Goal: Task Accomplishment & Management: Complete application form

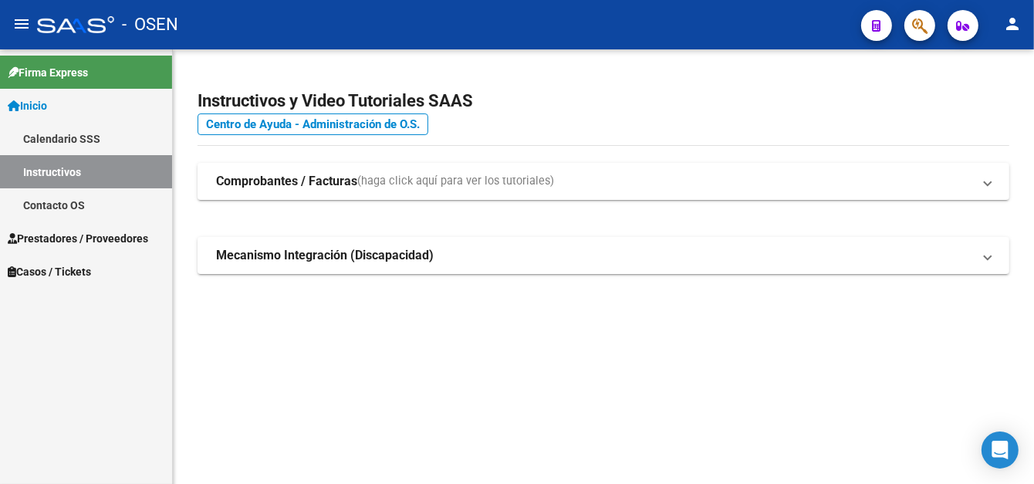
click at [66, 232] on span "Prestadores / Proveedores" at bounding box center [78, 238] width 140 height 17
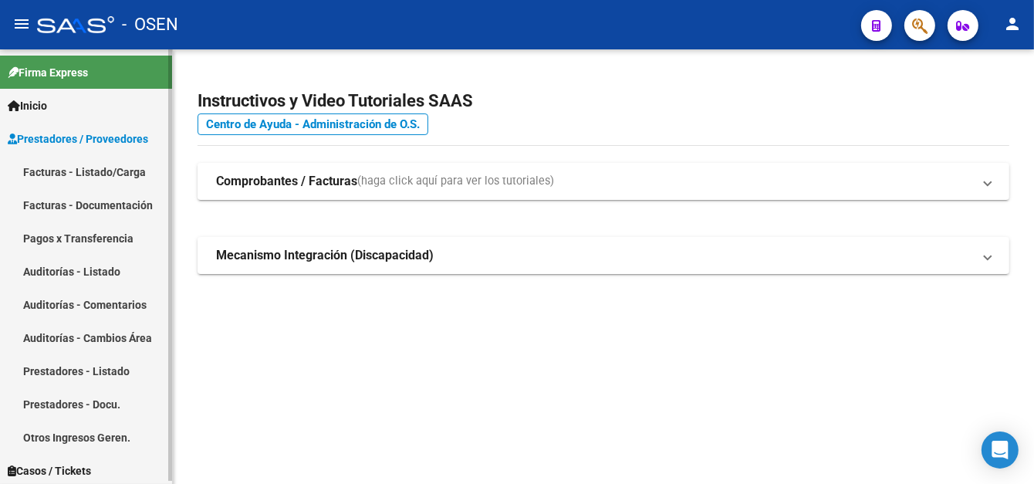
click at [98, 241] on link "Pagos x Transferencia" at bounding box center [86, 237] width 172 height 33
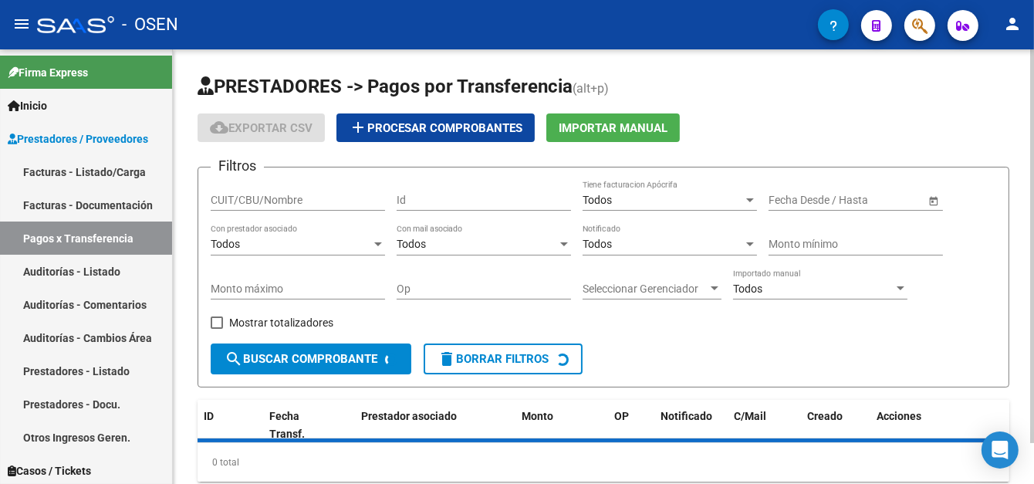
click at [239, 195] on input "CUIT/CBU/Nombre" at bounding box center [298, 200] width 174 height 13
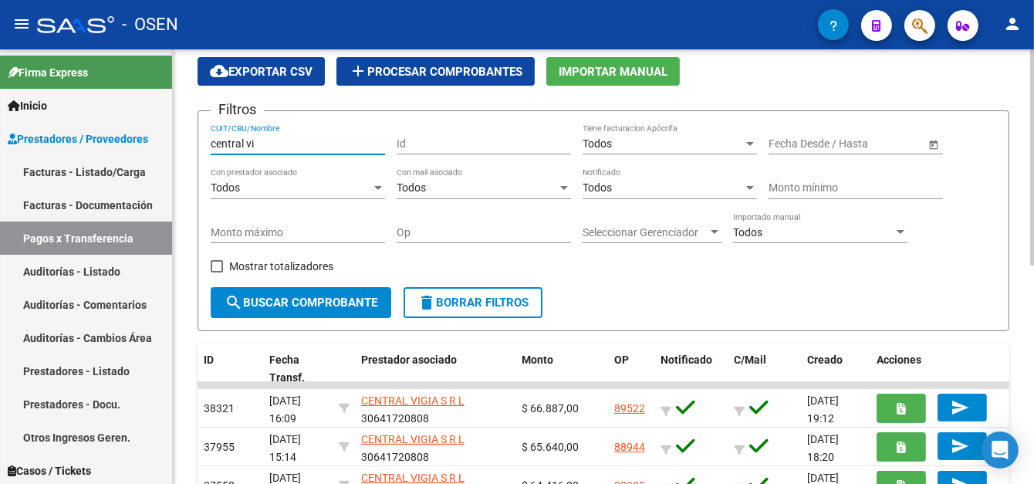
scroll to position [77, 0]
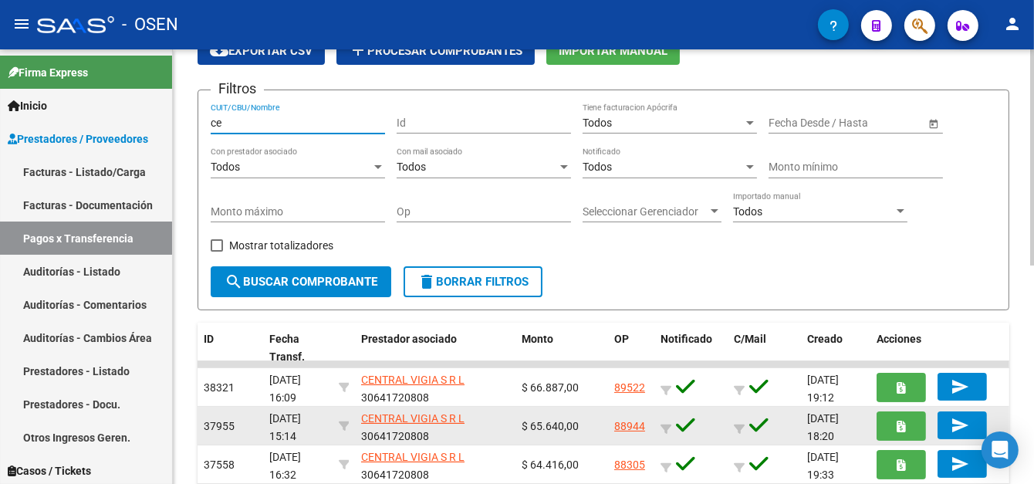
type input "c"
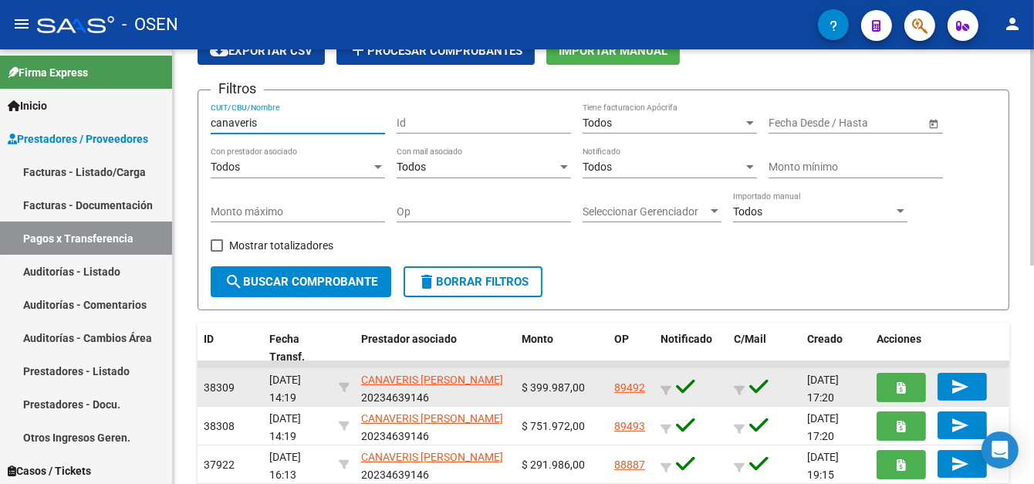
type input "canaveris"
click at [624, 388] on link "89492" at bounding box center [629, 387] width 31 height 12
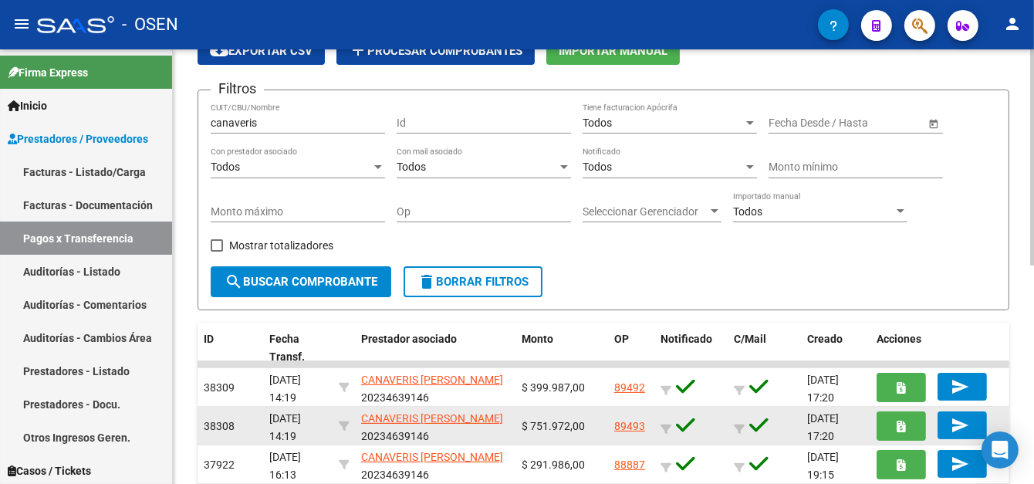
click at [629, 429] on link "89493" at bounding box center [629, 426] width 31 height 12
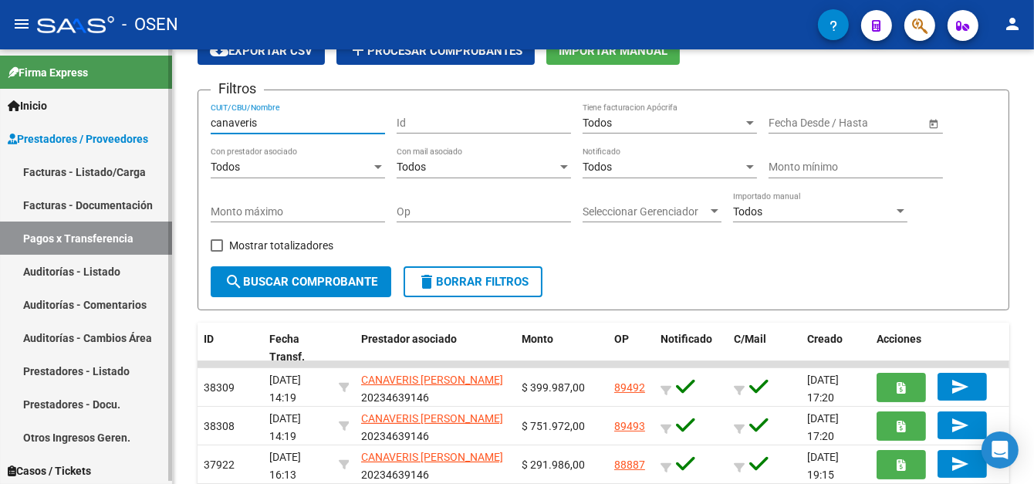
drag, startPoint x: 272, startPoint y: 116, endPoint x: 127, endPoint y: 107, distance: 145.3
click at [128, 110] on mat-sidenav-container "Firma Express Inicio Calendario SSS Instructivos Contacto OS Prestadores / Prov…" at bounding box center [517, 266] width 1034 height 434
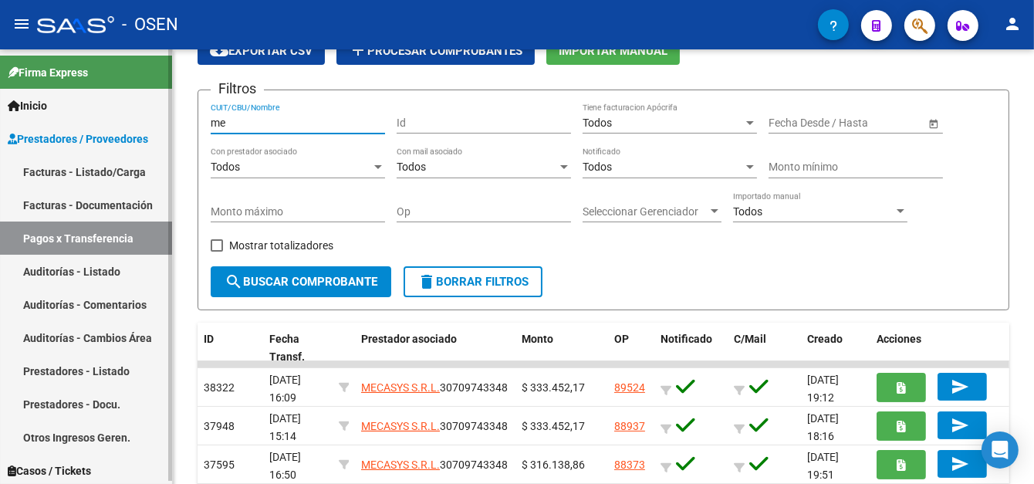
type input "m"
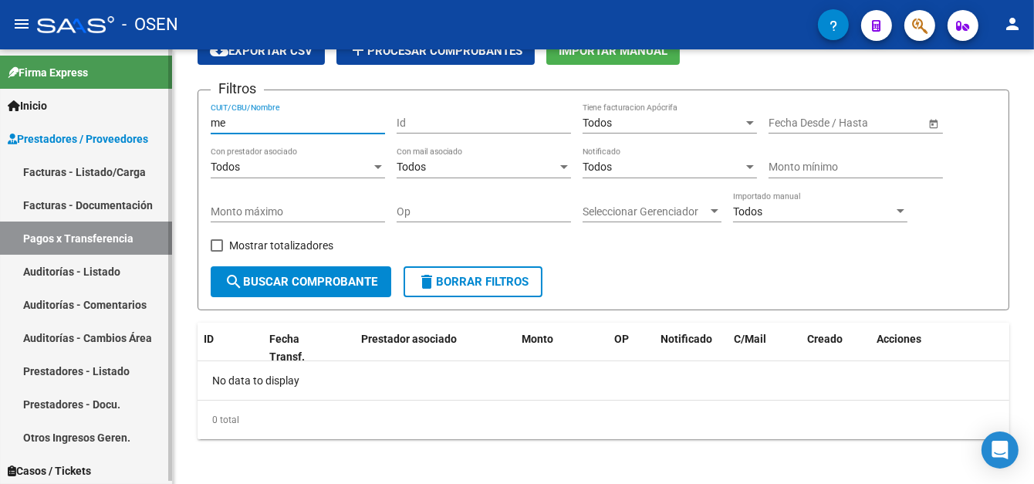
type input "m"
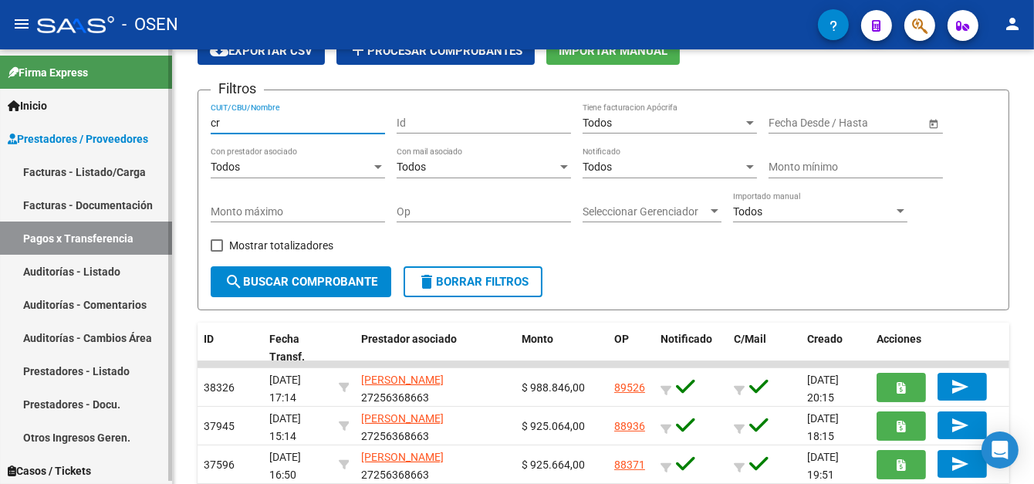
type input "c"
type input "a"
type input "l"
type input "a"
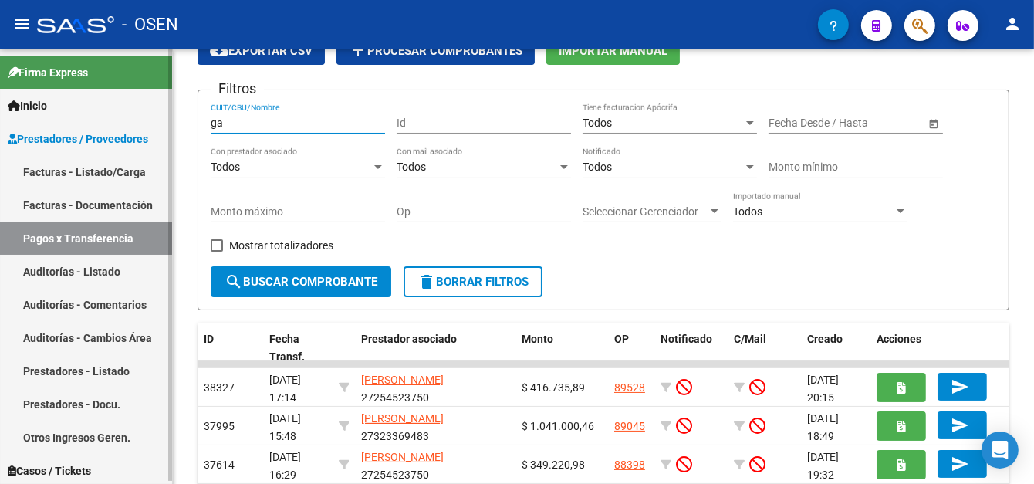
type input "g"
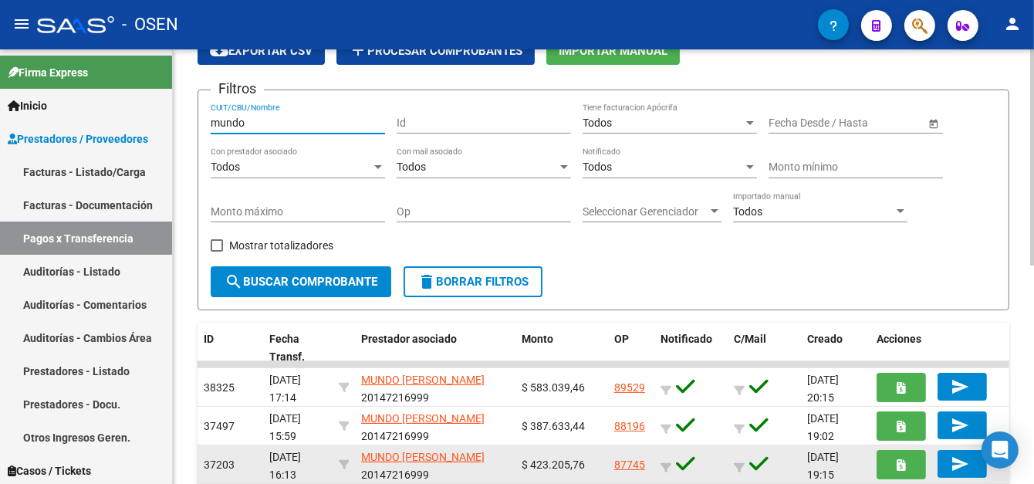
type input "mundo"
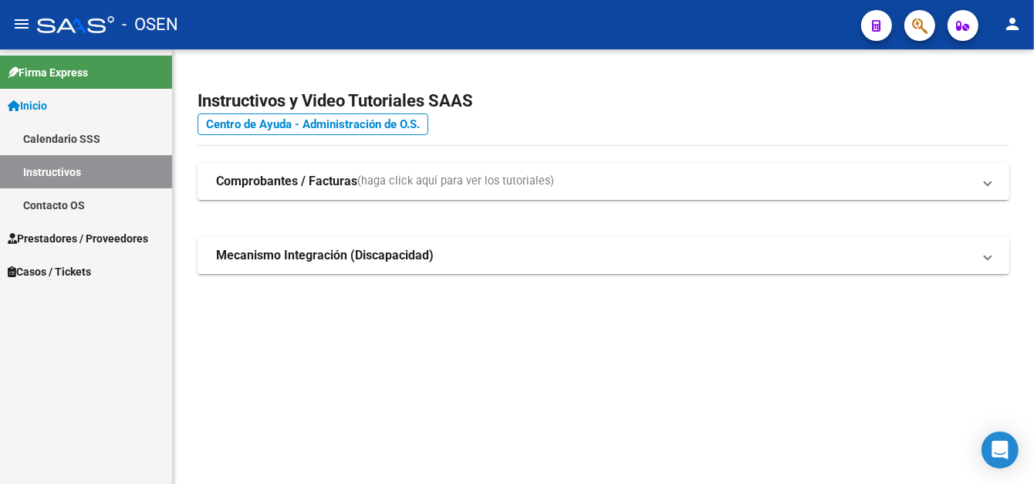
click at [78, 235] on span "Prestadores / Proveedores" at bounding box center [78, 238] width 140 height 17
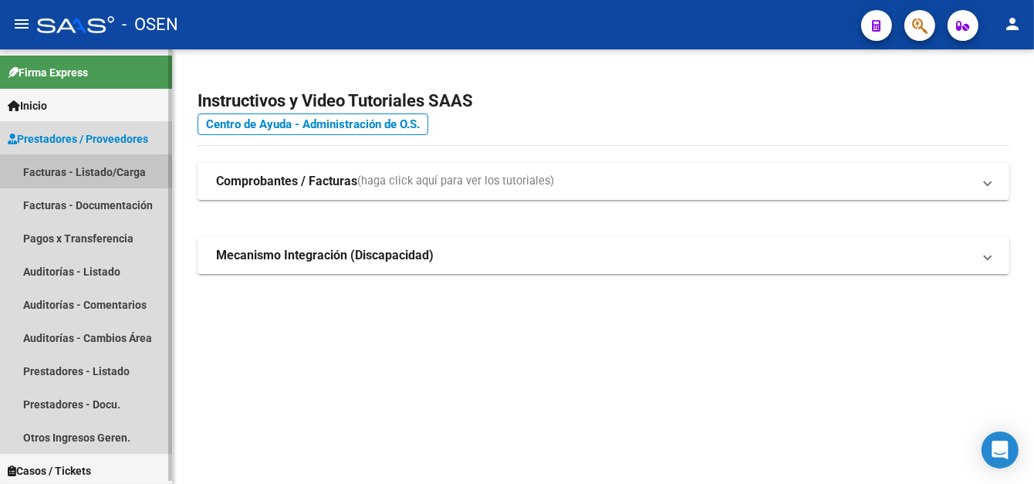
click at [117, 177] on link "Facturas - Listado/Carga" at bounding box center [86, 171] width 172 height 33
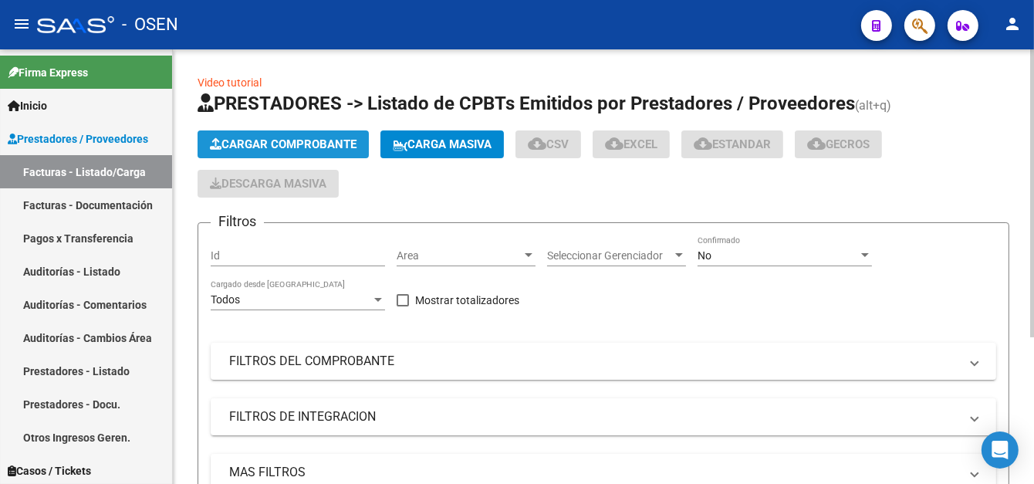
click at [286, 150] on button "Cargar Comprobante" at bounding box center [283, 144] width 171 height 28
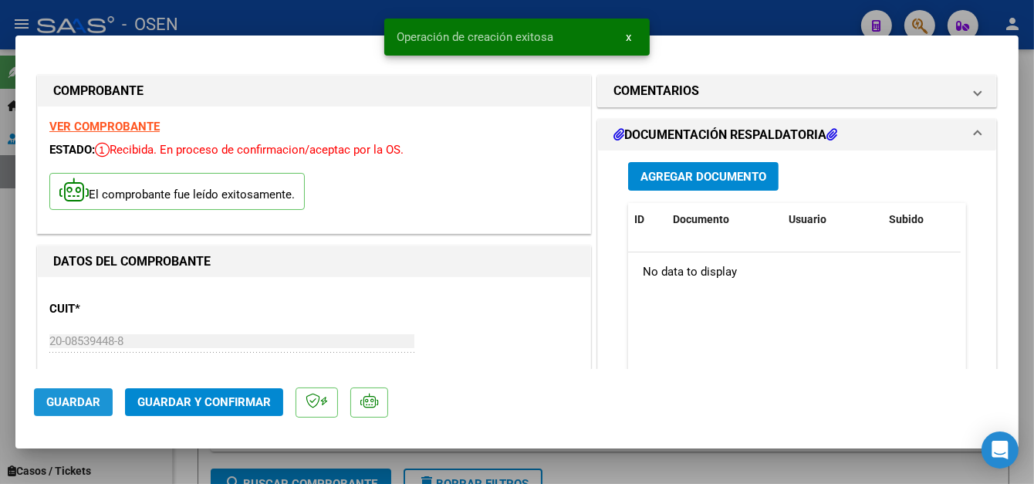
drag, startPoint x: 94, startPoint y: 403, endPoint x: 205, endPoint y: 260, distance: 180.9
click at [93, 403] on span "Guardar" at bounding box center [73, 402] width 54 height 14
click at [255, 8] on div at bounding box center [517, 242] width 1034 height 484
type input "$ 0,00"
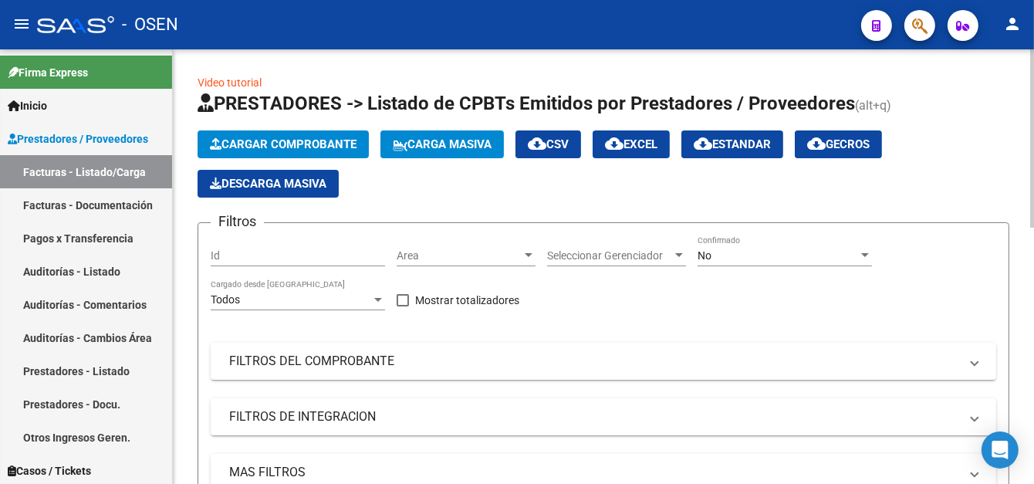
click at [325, 151] on button "Cargar Comprobante" at bounding box center [283, 144] width 171 height 28
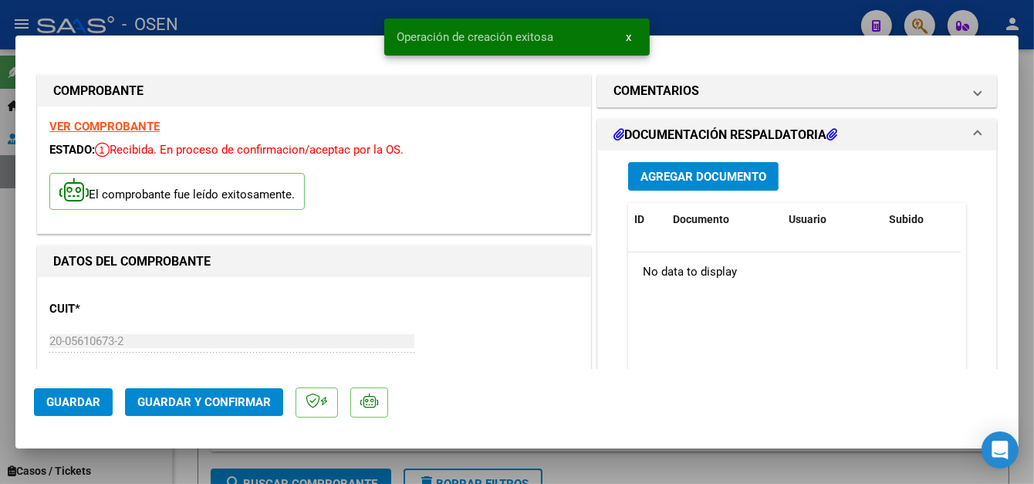
click at [84, 407] on span "Guardar" at bounding box center [73, 402] width 54 height 14
click at [255, 25] on div at bounding box center [517, 242] width 1034 height 484
type input "$ 0,00"
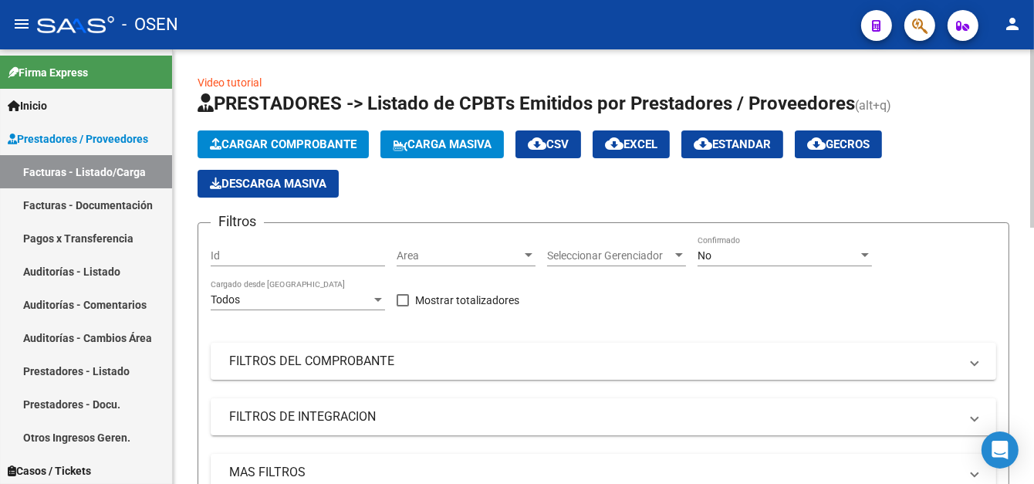
click at [272, 124] on app-list-header "PRESTADORES -> Listado de CPBTs Emitidos por Prestadores / Proveedores (alt+q) …" at bounding box center [604, 321] width 812 height 461
click at [321, 145] on span "Cargar Comprobante" at bounding box center [283, 144] width 147 height 14
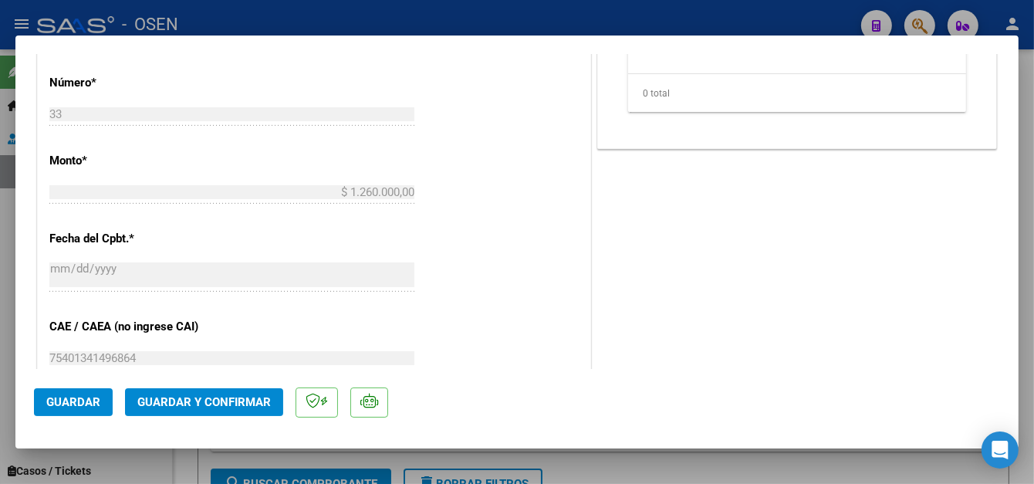
scroll to position [695, 0]
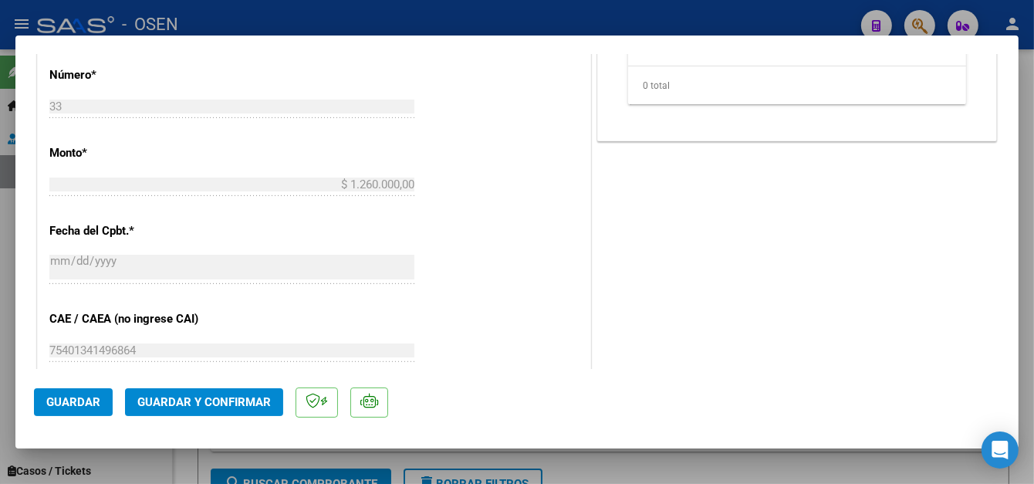
click at [53, 397] on span "Guardar" at bounding box center [73, 402] width 54 height 14
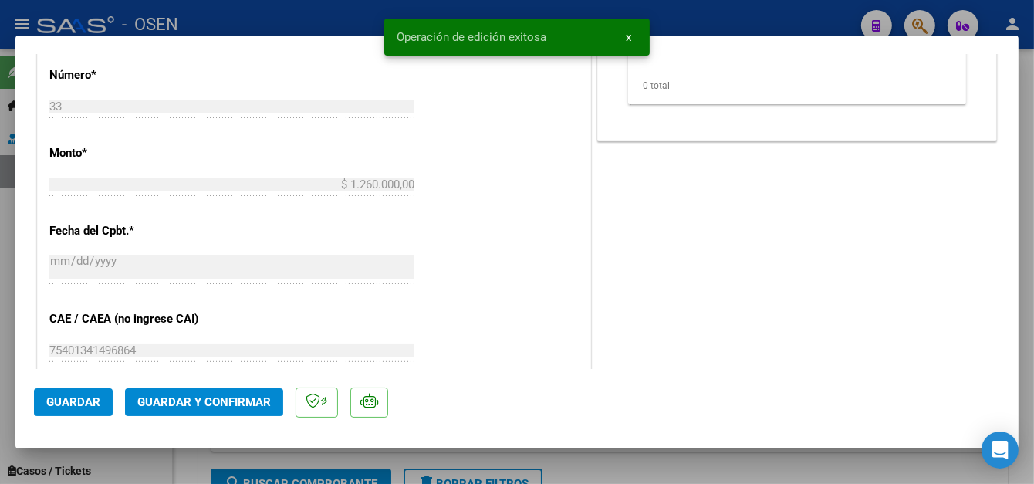
click at [755, 10] on div at bounding box center [517, 242] width 1034 height 484
type input "$ 0,00"
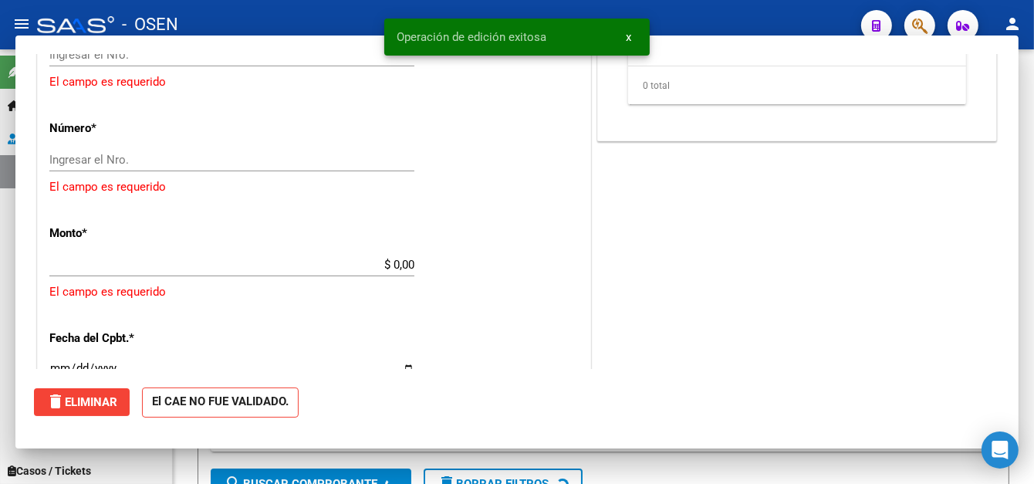
scroll to position [647, 0]
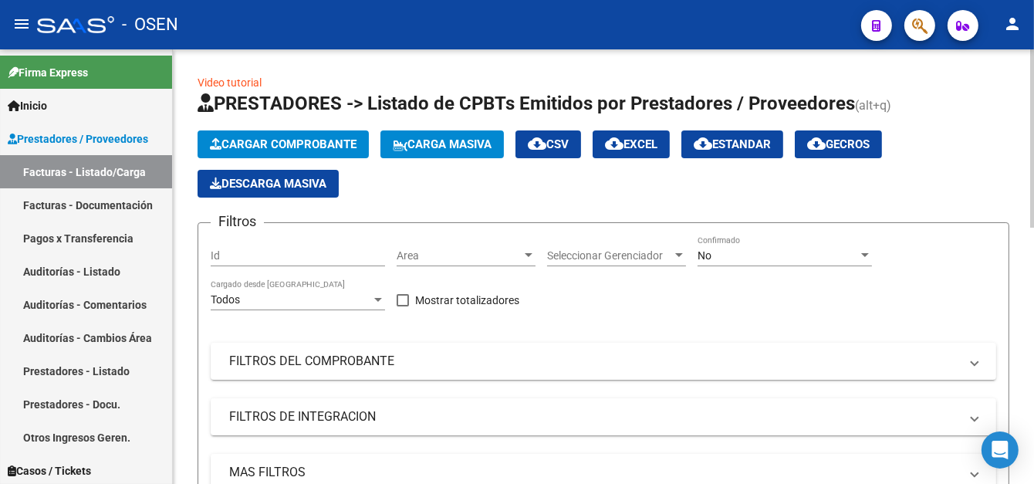
click at [249, 133] on button "Cargar Comprobante" at bounding box center [283, 144] width 171 height 28
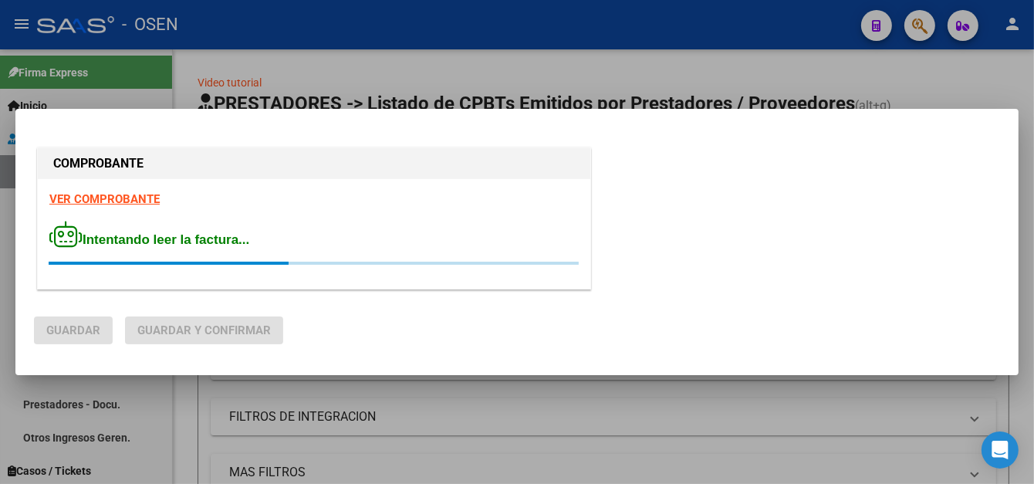
click at [382, 483] on html "menu - OSEN person Firma Express Inicio Calendario SSS Instructivos Contacto OS…" at bounding box center [517, 242] width 1034 height 484
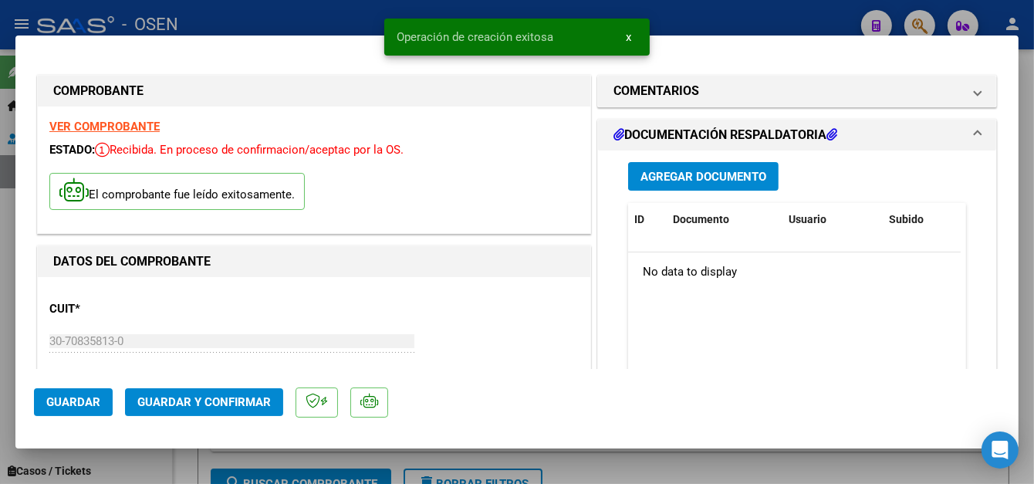
click at [76, 380] on mat-dialog-actions "Guardar Guardar y Confirmar" at bounding box center [517, 399] width 966 height 61
drag, startPoint x: 79, startPoint y: 394, endPoint x: 174, endPoint y: 183, distance: 231.8
click at [79, 391] on button "Guardar" at bounding box center [73, 402] width 79 height 28
click at [288, 19] on div at bounding box center [517, 242] width 1034 height 484
type input "$ 0,00"
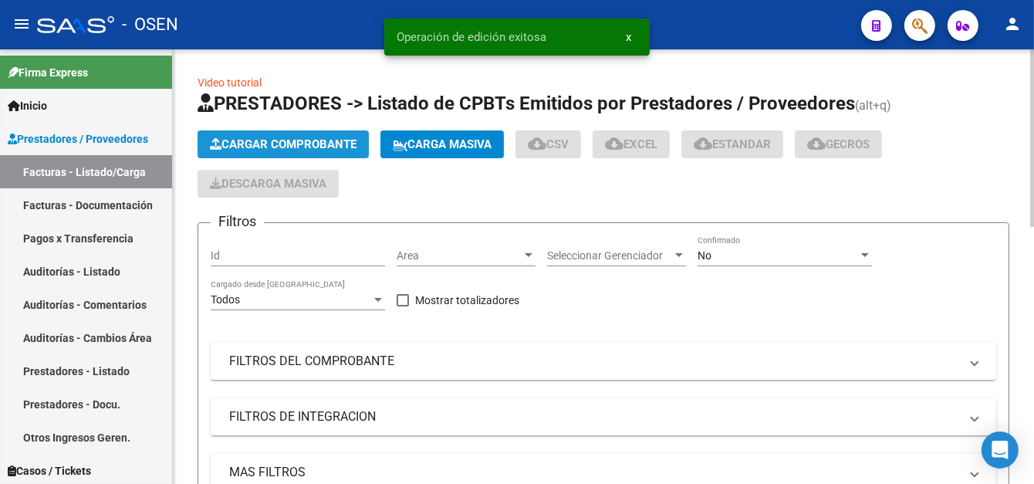
click at [299, 144] on span "Cargar Comprobante" at bounding box center [283, 144] width 147 height 14
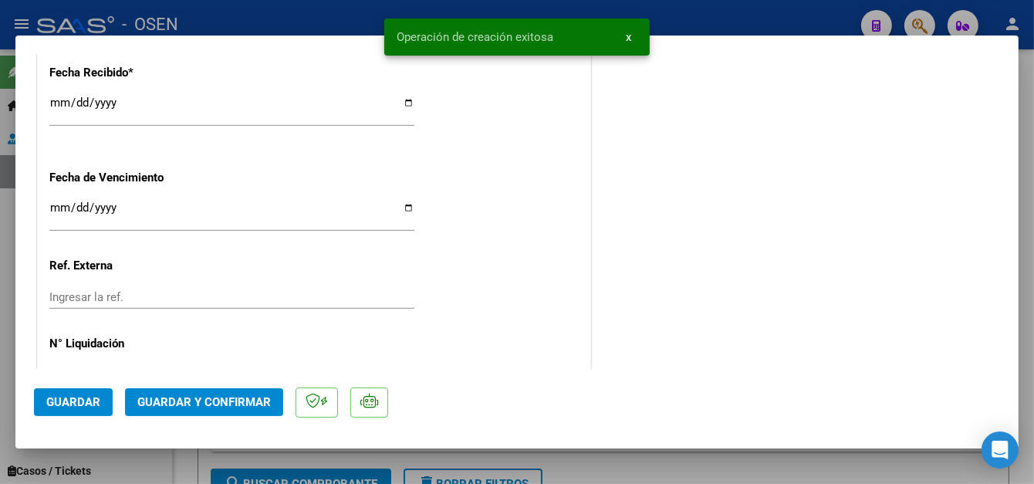
scroll to position [1080, 0]
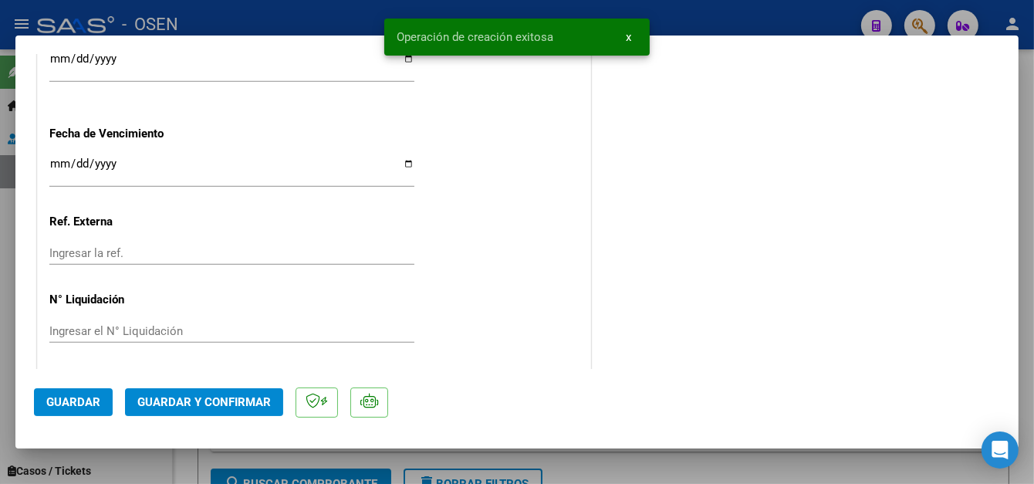
click at [90, 405] on span "Guardar" at bounding box center [73, 402] width 54 height 14
drag, startPoint x: 97, startPoint y: 396, endPoint x: 239, endPoint y: 178, distance: 259.8
click at [96, 392] on button "Guardar" at bounding box center [73, 402] width 79 height 28
click at [281, 15] on div at bounding box center [517, 242] width 1034 height 484
type input "$ 0,00"
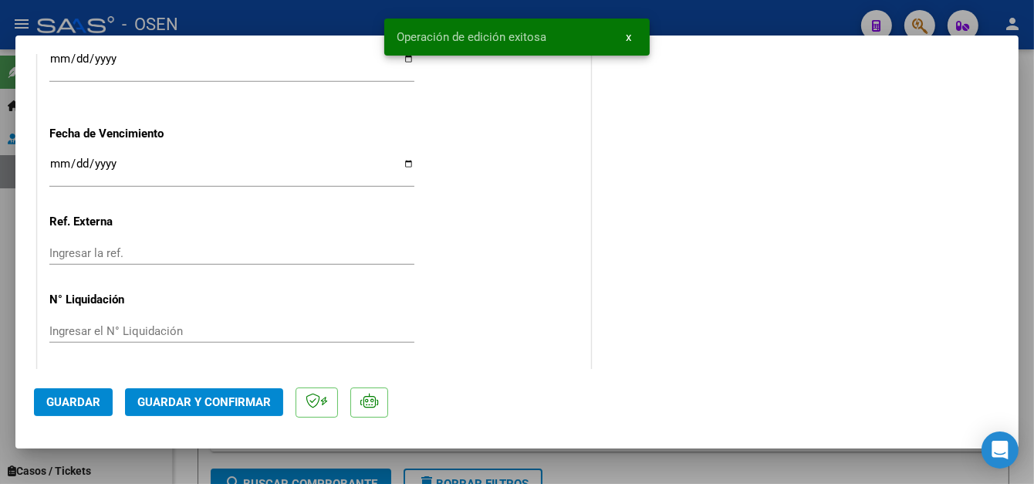
scroll to position [1197, 0]
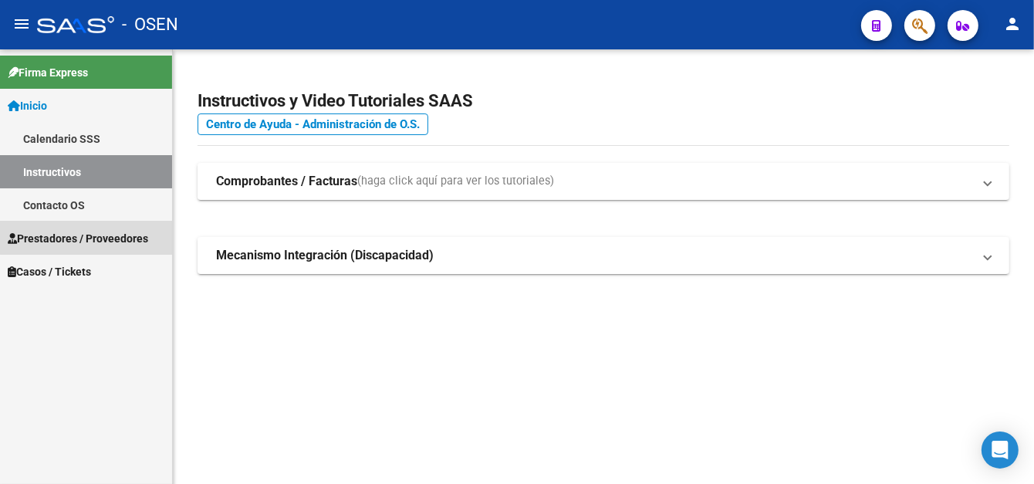
click at [86, 232] on span "Prestadores / Proveedores" at bounding box center [78, 238] width 140 height 17
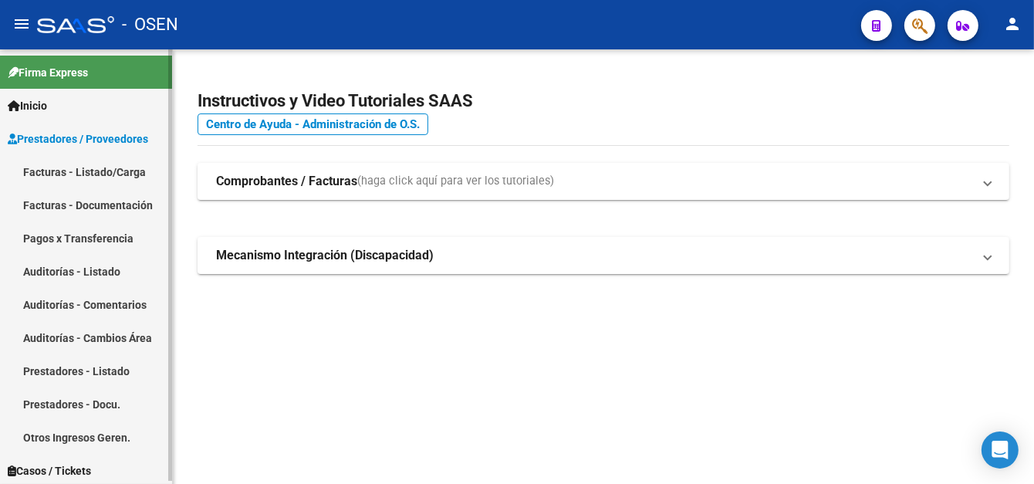
click at [103, 181] on link "Facturas - Listado/Carga" at bounding box center [86, 171] width 172 height 33
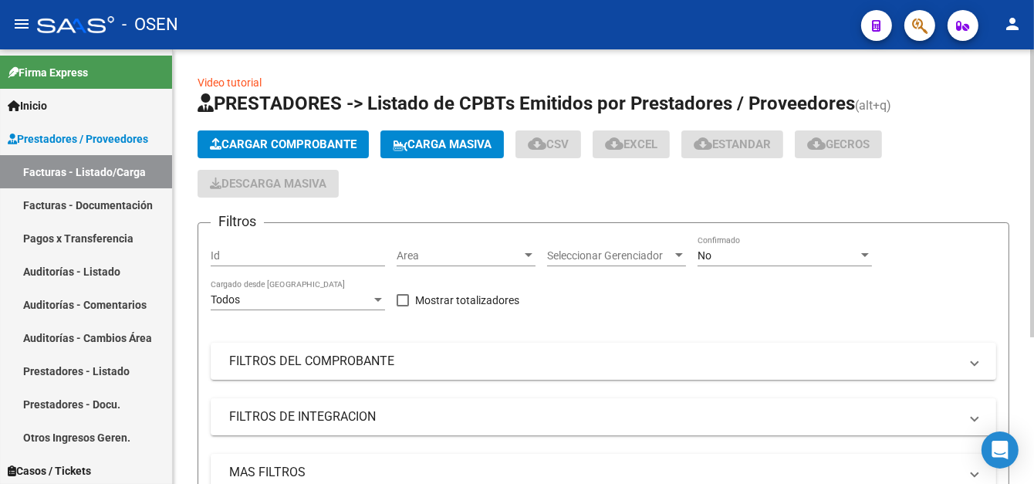
click at [329, 152] on button "Cargar Comprobante" at bounding box center [283, 144] width 171 height 28
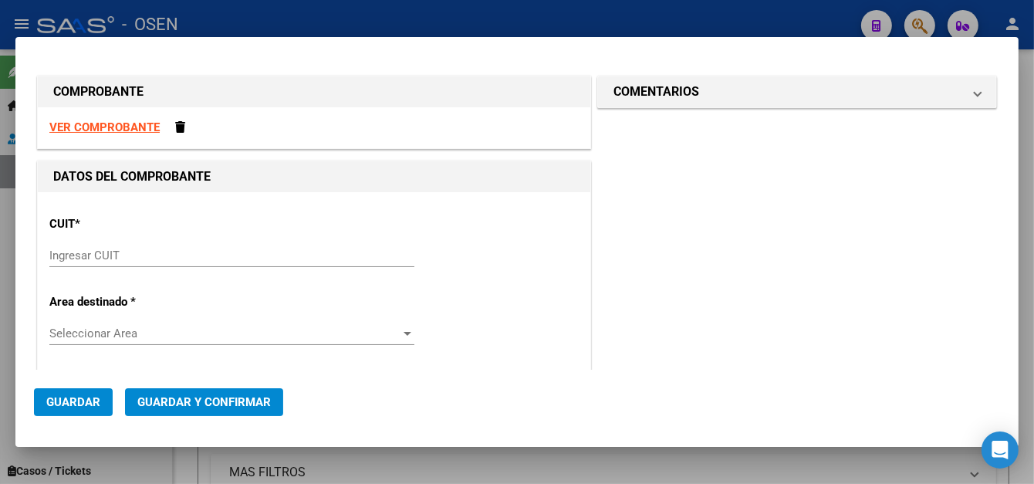
click at [144, 249] on input "Ingresar CUIT" at bounding box center [231, 255] width 365 height 14
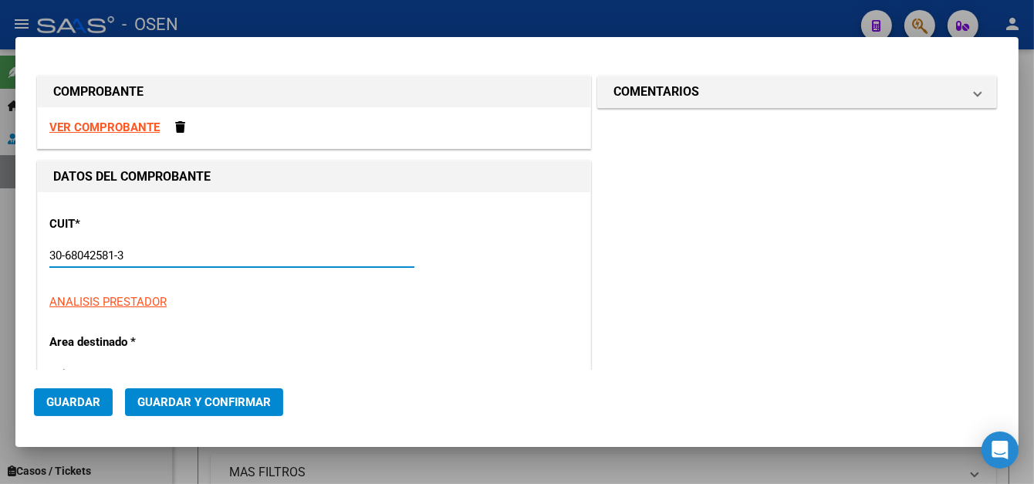
type input "30-68042581-3"
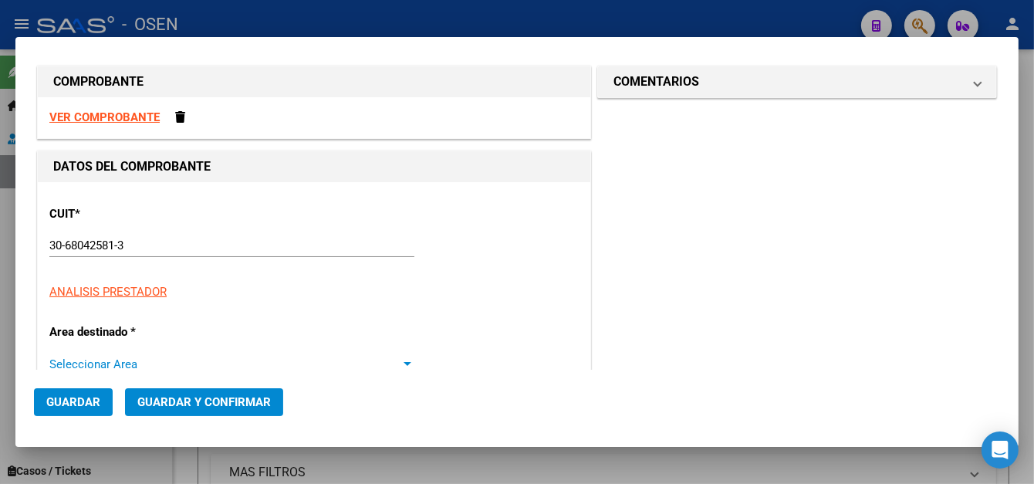
type input "2"
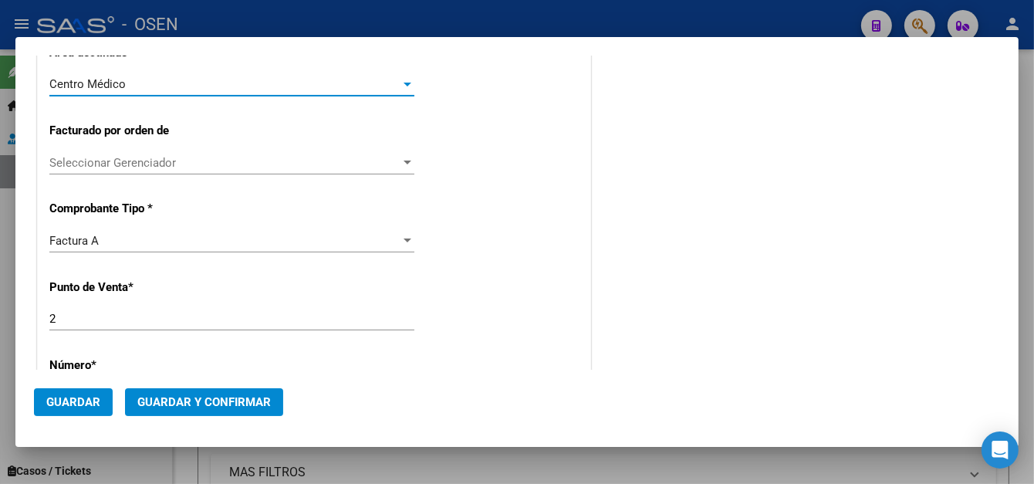
scroll to position [396, 0]
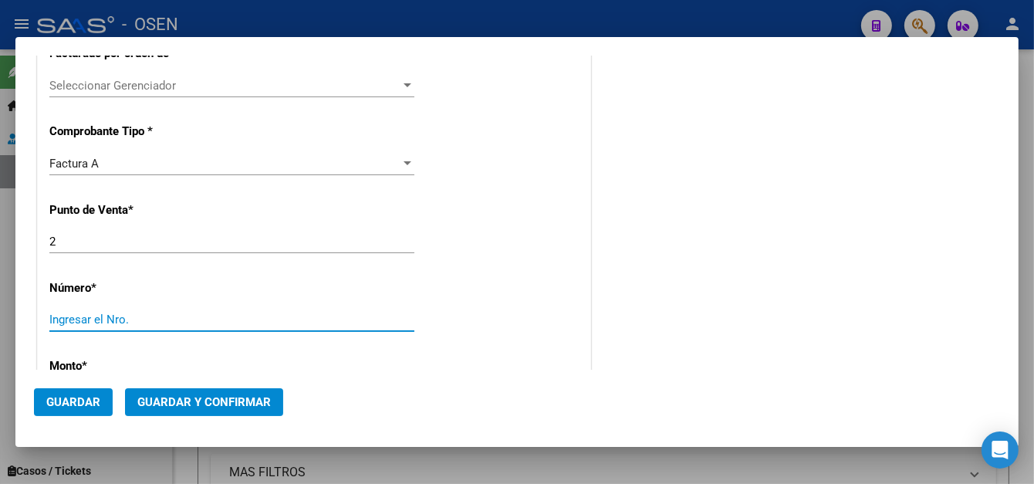
drag, startPoint x: 110, startPoint y: 318, endPoint x: 104, endPoint y: 311, distance: 8.8
click at [109, 318] on input "Ingresar el Nro." at bounding box center [231, 320] width 365 height 14
type input "10818"
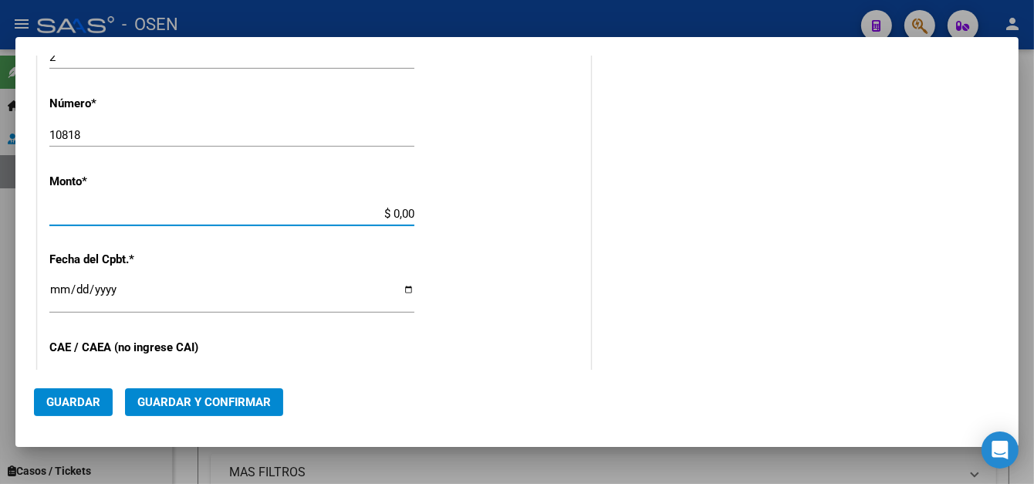
scroll to position [573, 0]
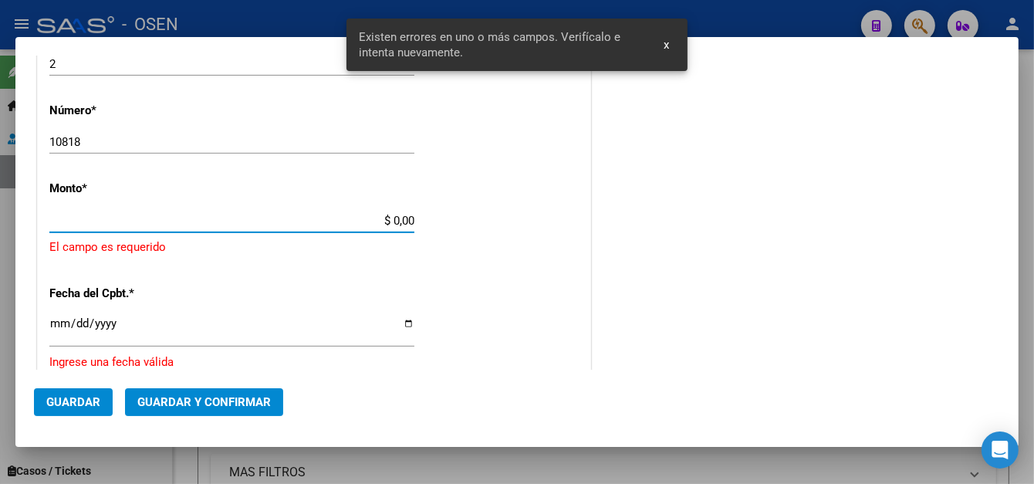
click at [57, 318] on input "Ingresar la fecha" at bounding box center [231, 329] width 365 height 25
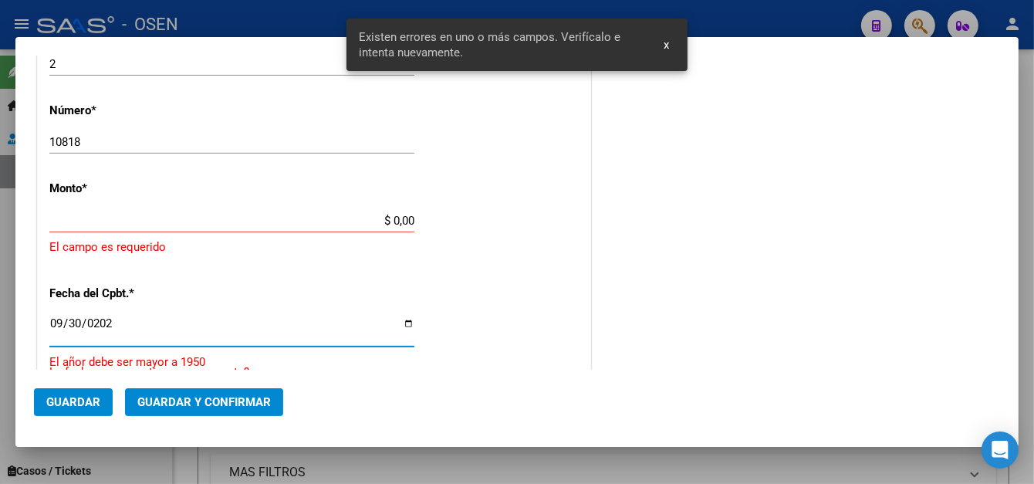
type input "2025-09-30"
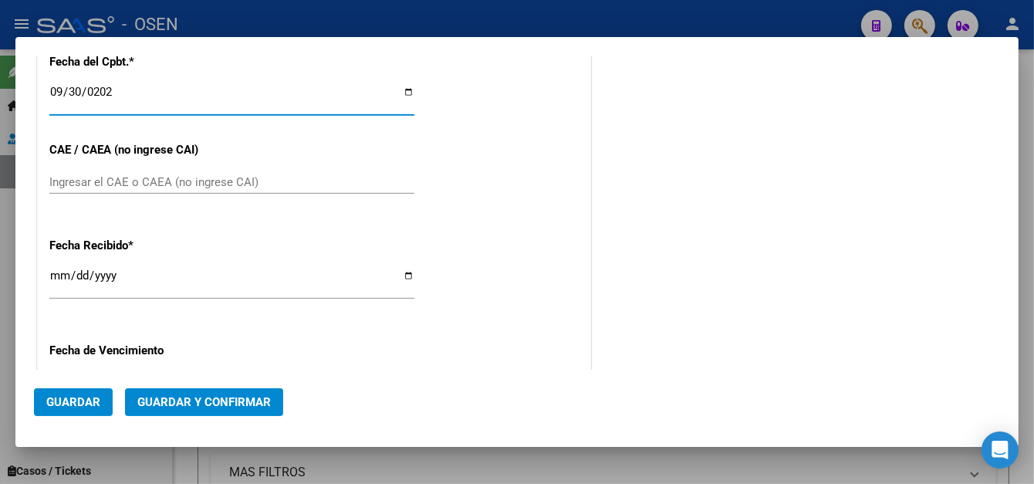
scroll to position [882, 0]
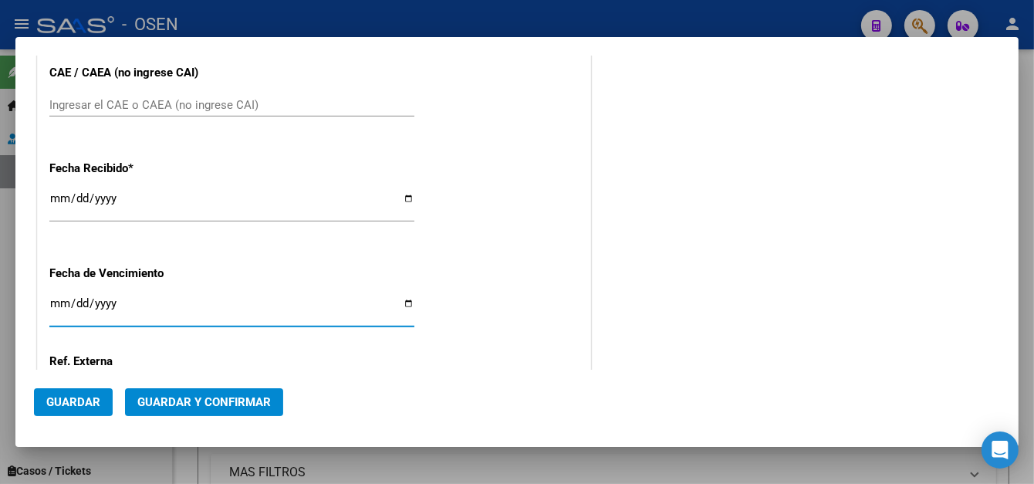
click at [55, 300] on input "Ingresar la fecha" at bounding box center [231, 309] width 365 height 25
type input "2025-10-10"
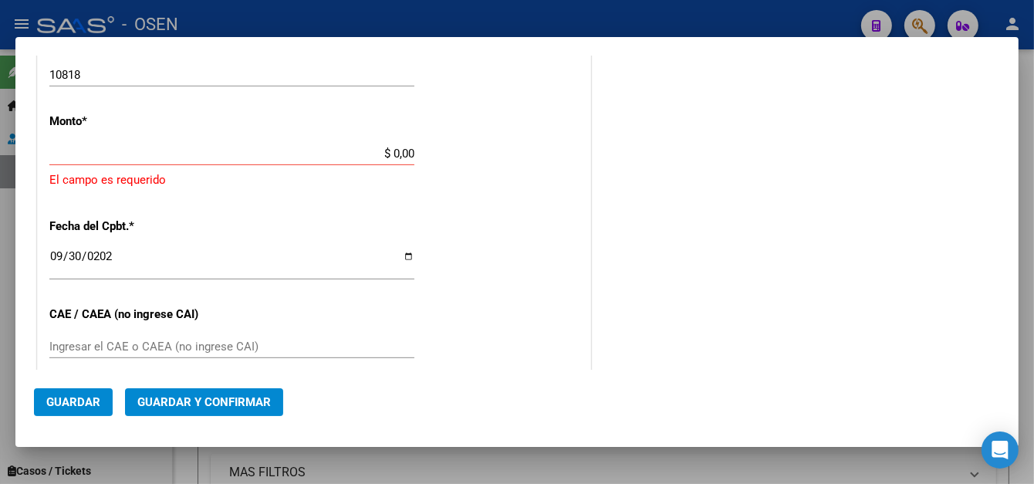
scroll to position [638, 0]
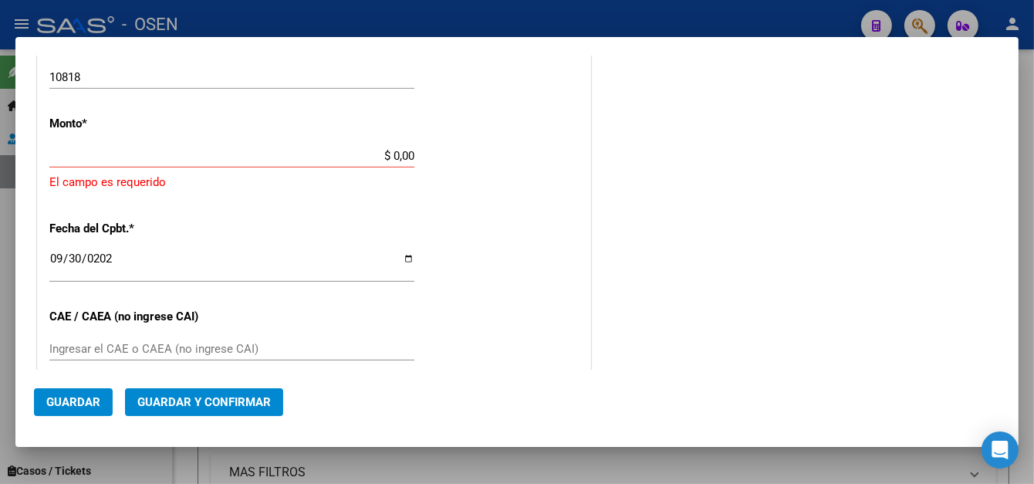
click at [386, 155] on input "$ 0,00" at bounding box center [231, 156] width 365 height 14
click at [413, 157] on app-form-text-field "Monto * $ 0,00 Ingresar el monto El campo es requerido" at bounding box center [313, 154] width 529 height 75
click at [410, 153] on input "$ 0,00" at bounding box center [231, 156] width 365 height 14
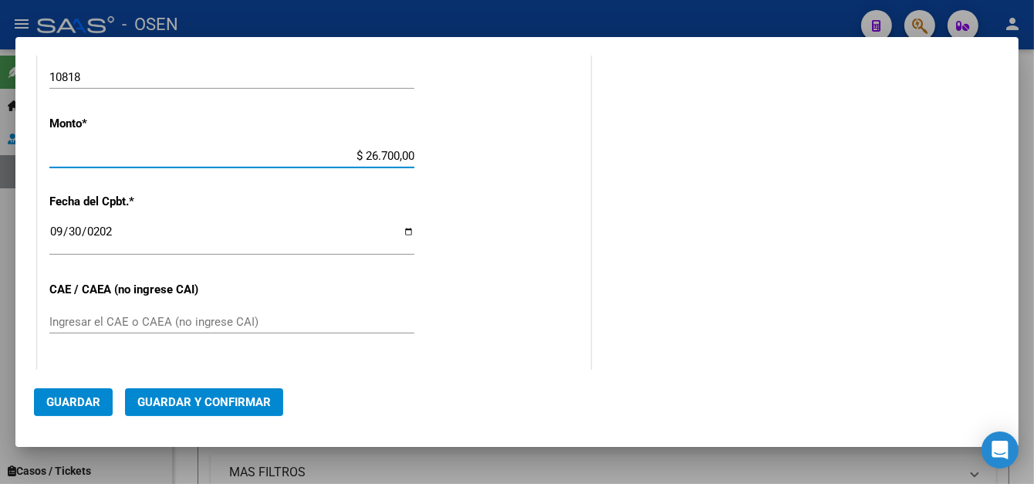
type input "$ 267.000,00"
click at [59, 393] on button "Guardar" at bounding box center [73, 402] width 79 height 28
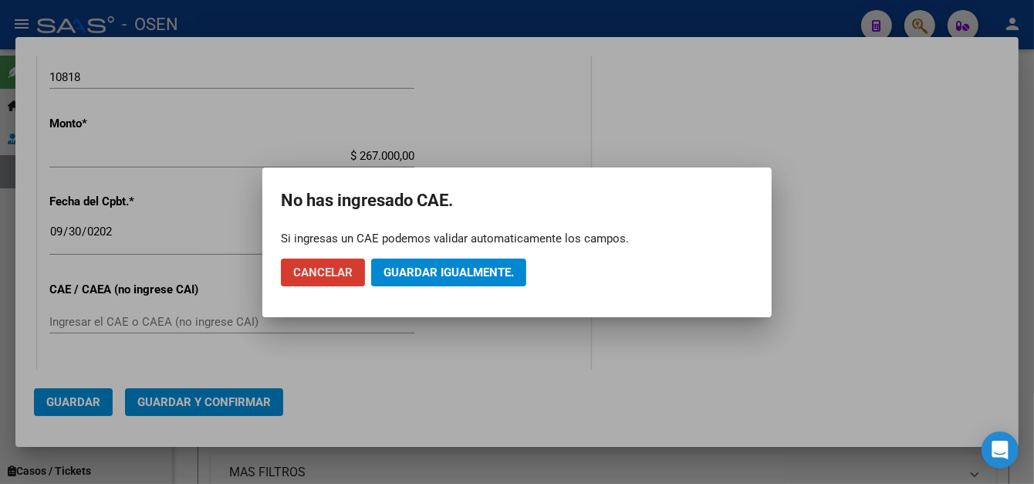
click at [444, 270] on span "Guardar igualmente." at bounding box center [449, 272] width 130 height 14
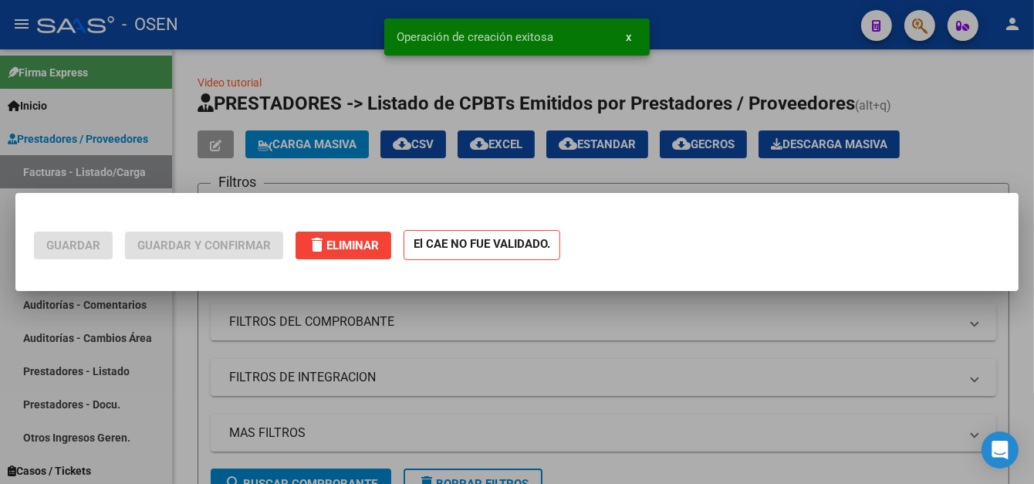
scroll to position [0, 0]
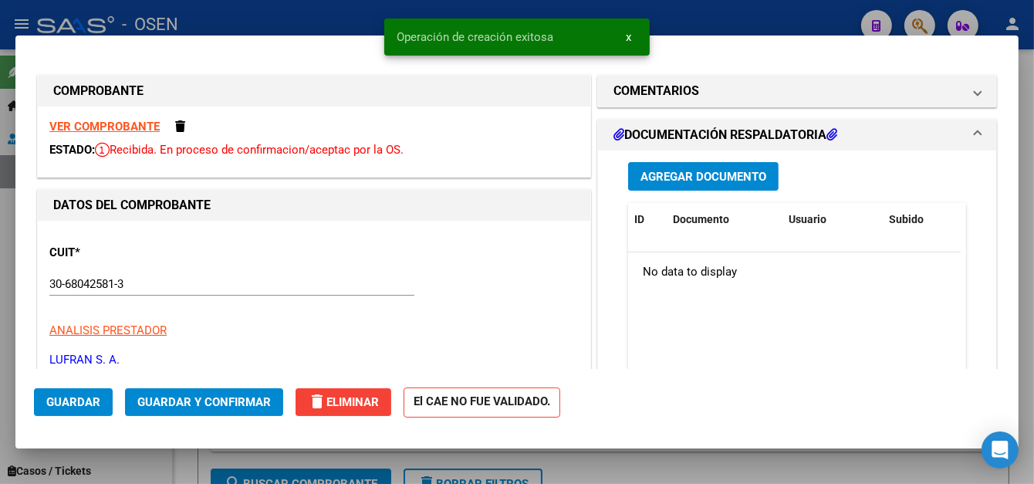
click at [283, 21] on div at bounding box center [517, 242] width 1034 height 484
type input "$ 0,00"
